Goal: Task Accomplishment & Management: Manage account settings

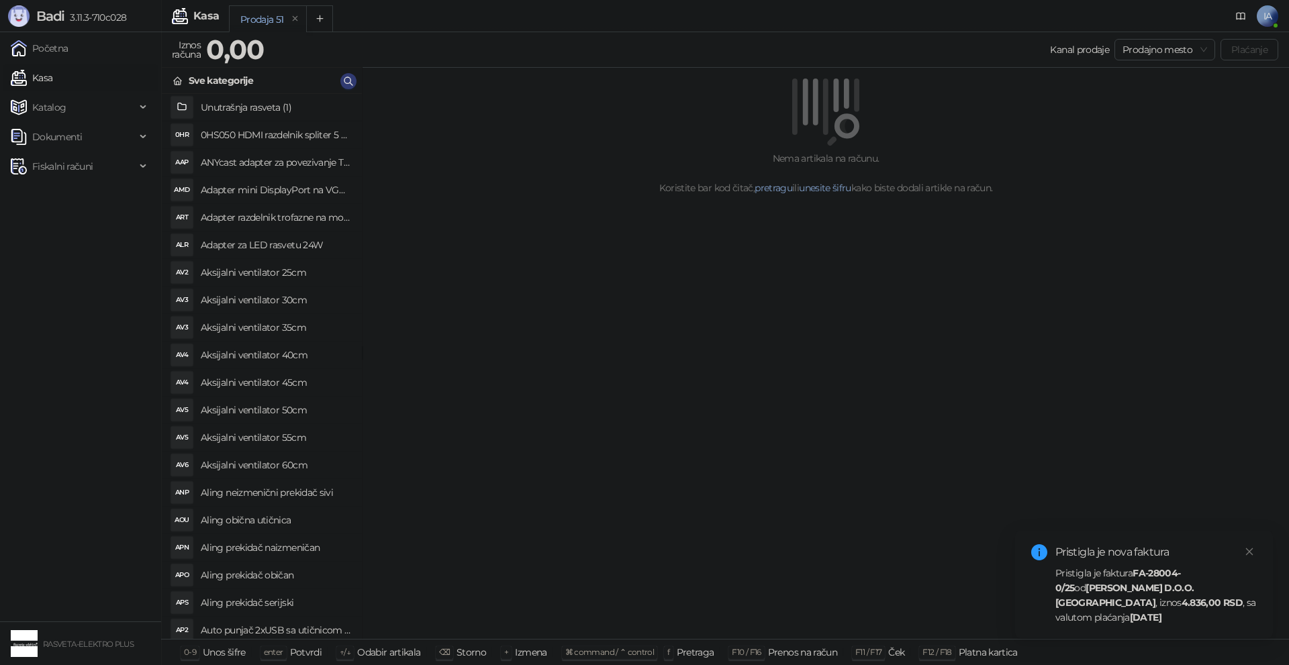
click at [1156, 588] on strong "FA-28004-0/25" at bounding box center [1117, 580] width 125 height 27
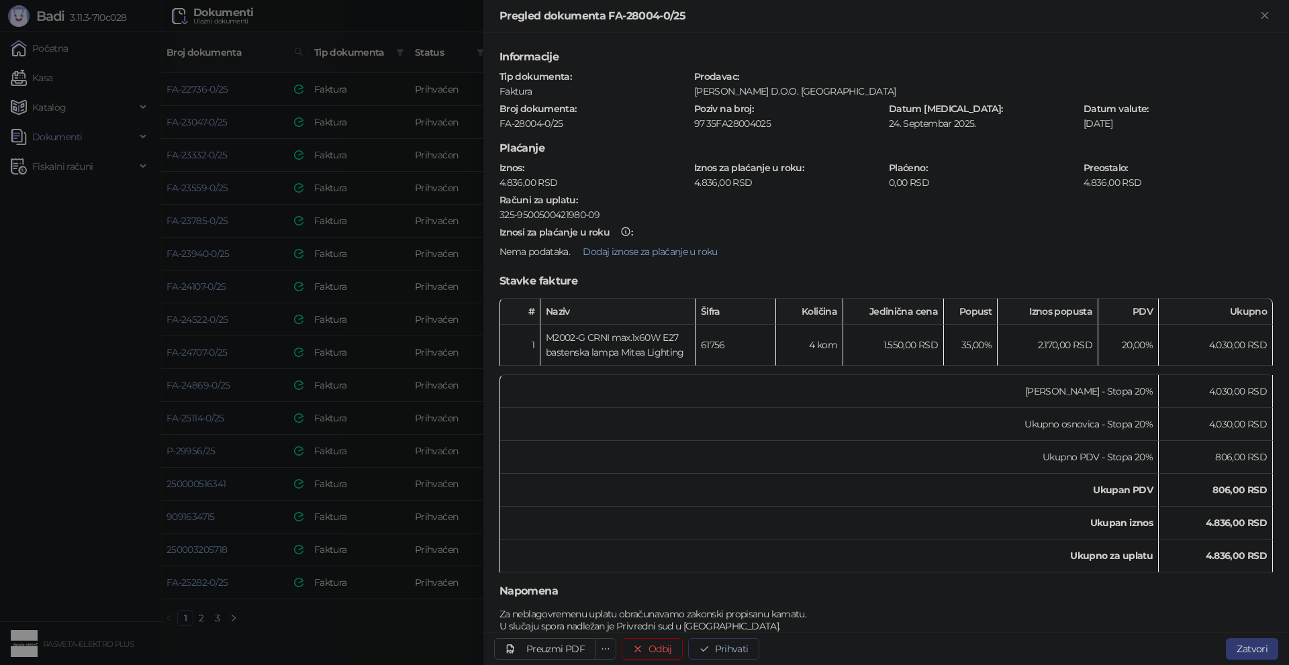
click at [725, 645] on button "Prihvati" at bounding box center [723, 648] width 71 height 21
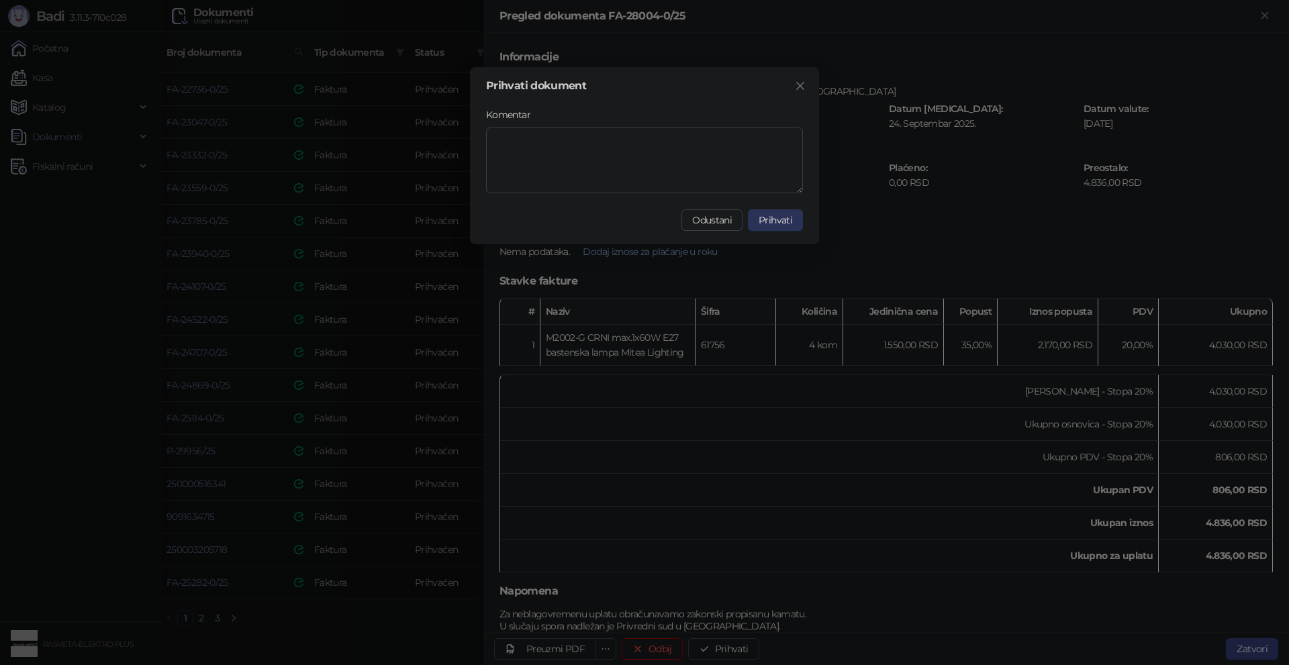
click at [778, 220] on span "Prihvati" at bounding box center [775, 220] width 34 height 12
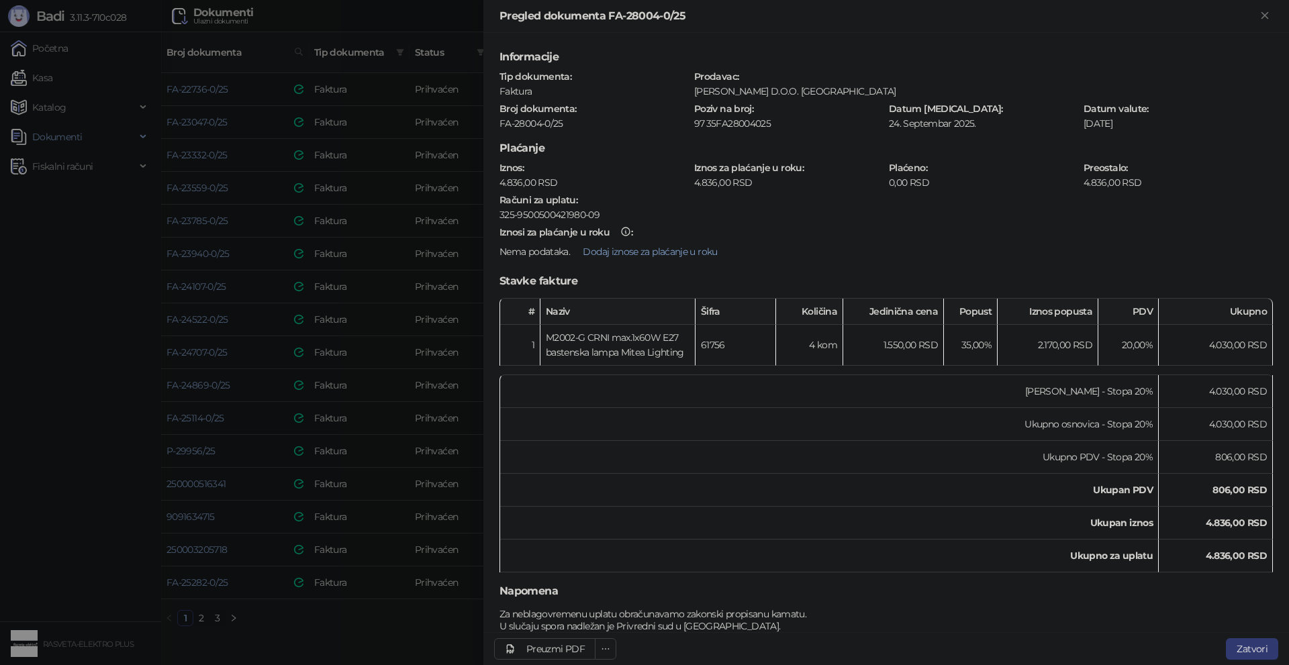
click at [440, 636] on div at bounding box center [644, 332] width 1289 height 665
